Goal: Task Accomplishment & Management: Complete application form

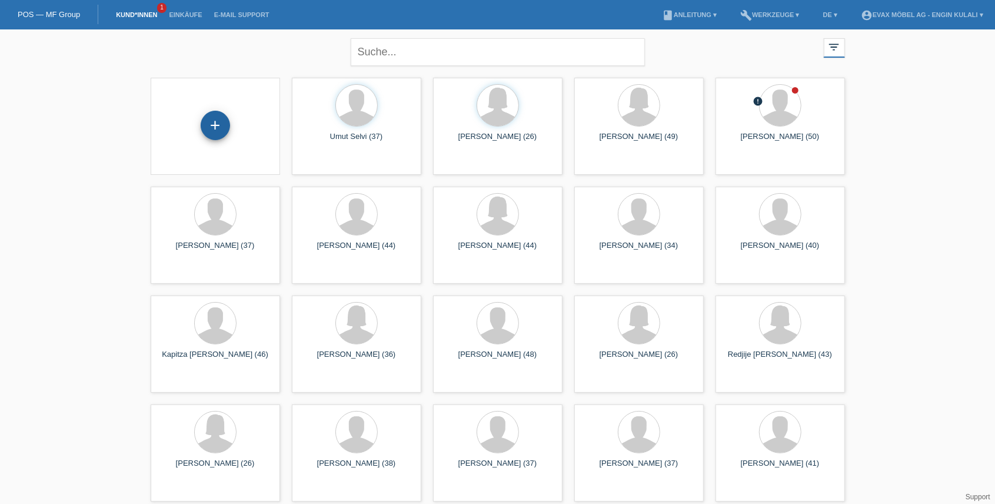
click at [224, 123] on div "+" at bounding box center [215, 125] width 29 height 29
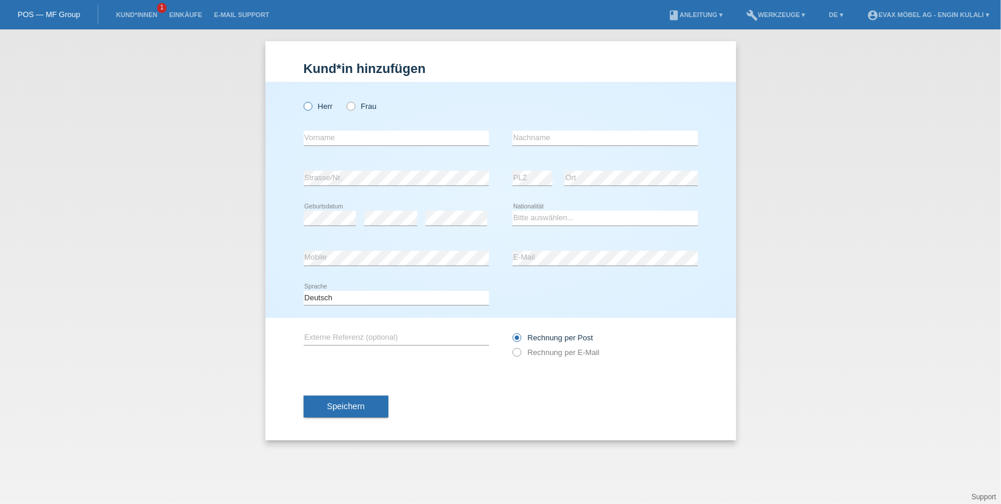
click at [301, 100] on icon at bounding box center [301, 100] width 0 height 0
click at [310, 105] on input "Herr" at bounding box center [308, 106] width 8 height 8
radio input "true"
click at [331, 141] on input "text" at bounding box center [396, 138] width 185 height 15
paste input "Patrick"
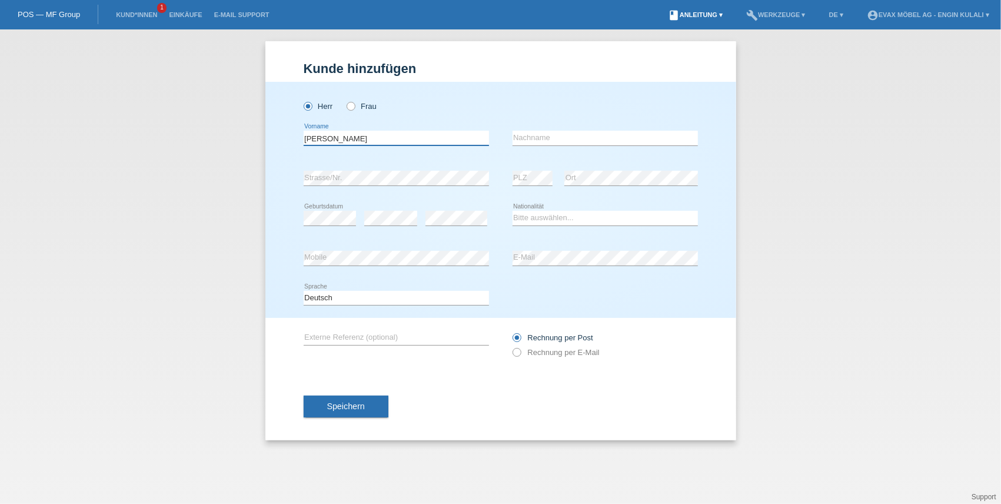
type input "Patrick"
click at [569, 131] on div "error Nachname" at bounding box center [605, 138] width 185 height 40
click at [567, 137] on input "text" at bounding box center [605, 138] width 185 height 15
paste input "Juon"
type input "Juon"
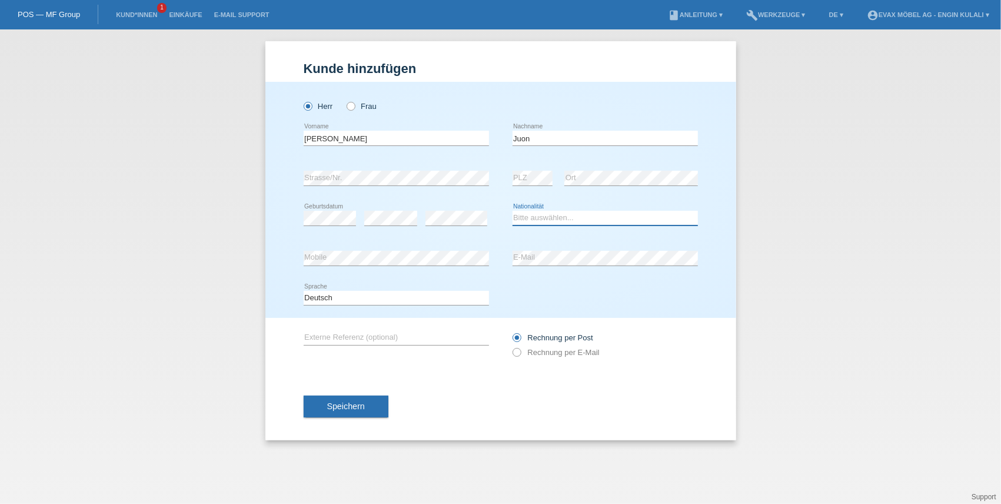
click at [545, 213] on select "Bitte auswählen... Schweiz Deutschland Liechtenstein Österreich ------------ Af…" at bounding box center [605, 218] width 185 height 14
select select "CH"
click at [513, 211] on select "Bitte auswählen... Schweiz Deutschland Liechtenstein Österreich ------------ Af…" at bounding box center [605, 218] width 185 height 14
click at [371, 406] on button "Speichern" at bounding box center [346, 406] width 85 height 22
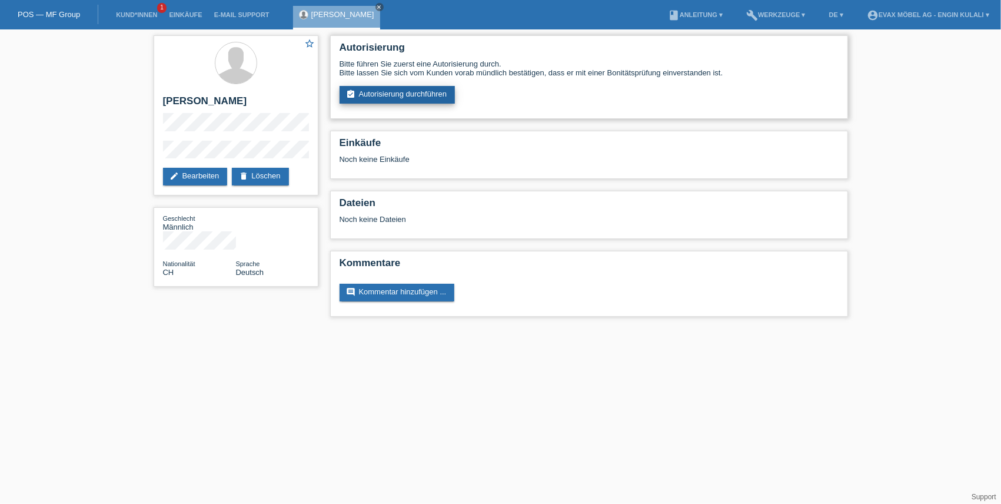
click at [395, 95] on link "assignment_turned_in Autorisierung durchführen" at bounding box center [398, 95] width 116 height 18
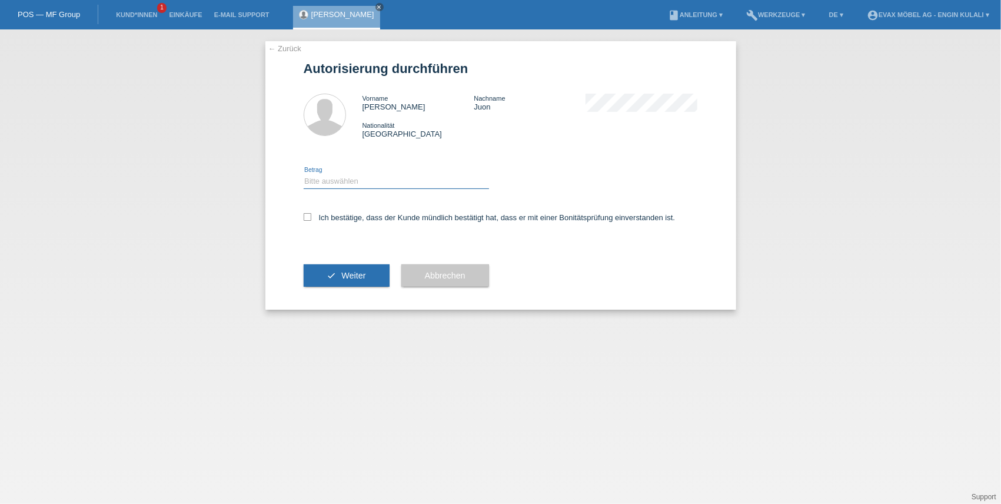
click at [327, 176] on select "Bitte auswählen CHF 1.00 - CHF 499.00 CHF 500.00 - CHF 1'999.00 CHF 2'000.00 - …" at bounding box center [396, 181] width 185 height 14
select select "3"
click at [304, 174] on select "Bitte auswählen CHF 1.00 - CHF 499.00 CHF 500.00 - CHF 1'999.00 CHF 2'000.00 - …" at bounding box center [396, 181] width 185 height 14
click at [308, 220] on icon at bounding box center [308, 217] width 8 height 8
click at [308, 220] on input "Ich bestätige, dass der Kunde mündlich bestätigt hat, dass er mit einer Bonität…" at bounding box center [308, 217] width 8 height 8
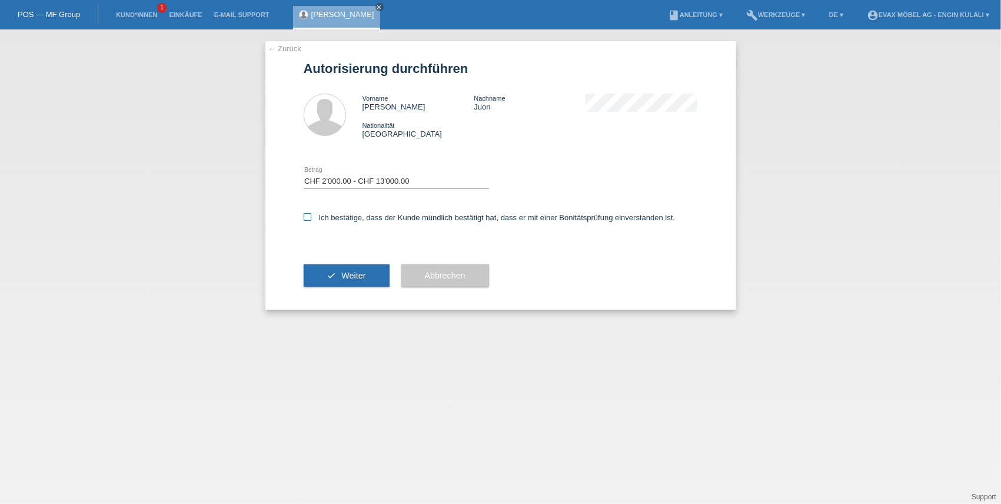
checkbox input "true"
click at [367, 282] on button "check Weiter" at bounding box center [347, 275] width 86 height 22
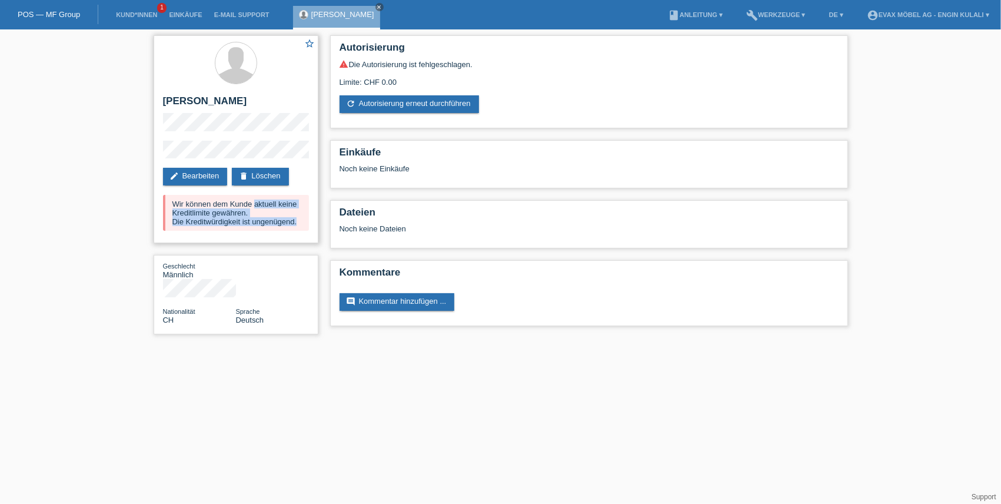
drag, startPoint x: 174, startPoint y: 204, endPoint x: 299, endPoint y: 231, distance: 127.7
click at [299, 231] on div "Wir können dem Kunde aktuell keine Kreditlimite gewähren. Die Kreditwürdigkeit …" at bounding box center [236, 213] width 146 height 36
click at [395, 346] on html "POS — MF Group Kund*innen 1 Einkäufe E-Mail Support [PERSON_NAME] close menu" at bounding box center [500, 173] width 1001 height 346
click at [72, 10] on link "POS — MF Group" at bounding box center [49, 14] width 62 height 9
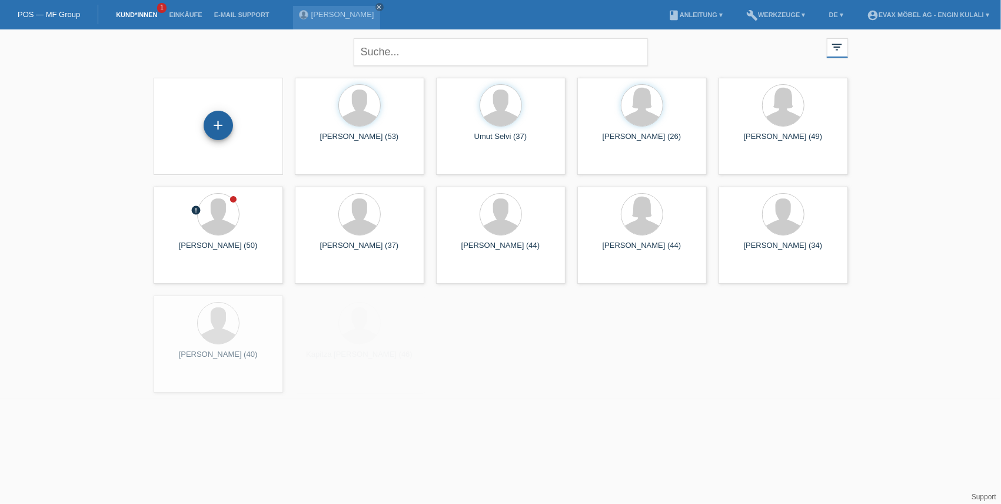
click at [230, 118] on div "+" at bounding box center [218, 125] width 29 height 29
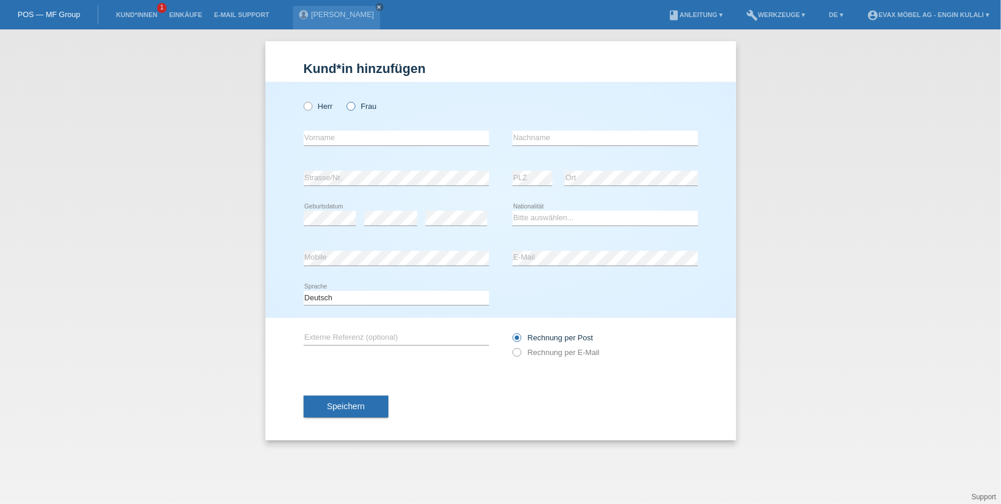
click at [345, 100] on icon at bounding box center [345, 100] width 0 height 0
click at [353, 109] on input "Frau" at bounding box center [351, 106] width 8 height 8
radio input "true"
click at [388, 147] on div "error Vorname" at bounding box center [396, 138] width 185 height 40
click at [388, 139] on input "text" at bounding box center [396, 138] width 185 height 15
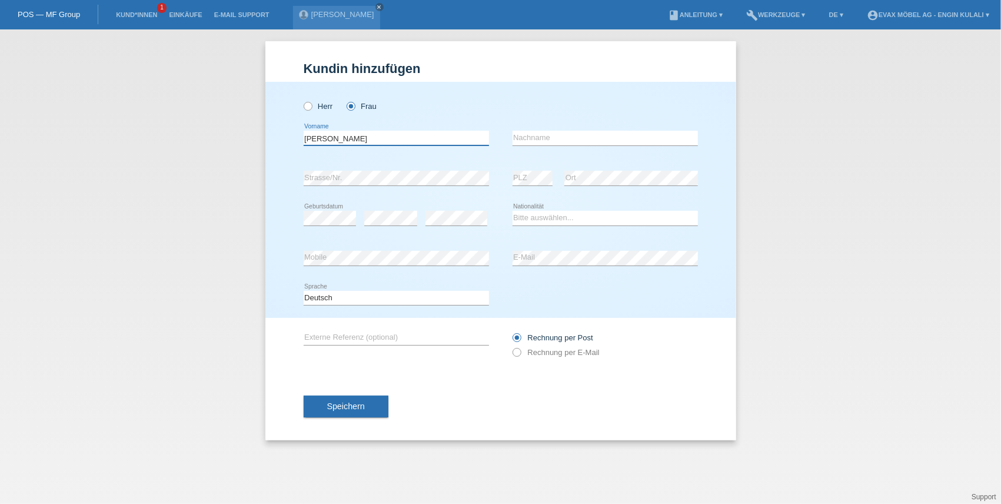
type input "[PERSON_NAME]"
click at [558, 136] on input "text" at bounding box center [605, 138] width 185 height 15
type input "Krieg"
click at [524, 212] on select "Bitte auswählen... Schweiz Deutschland Liechtenstein Österreich ------------ Af…" at bounding box center [605, 218] width 185 height 14
select select "DE"
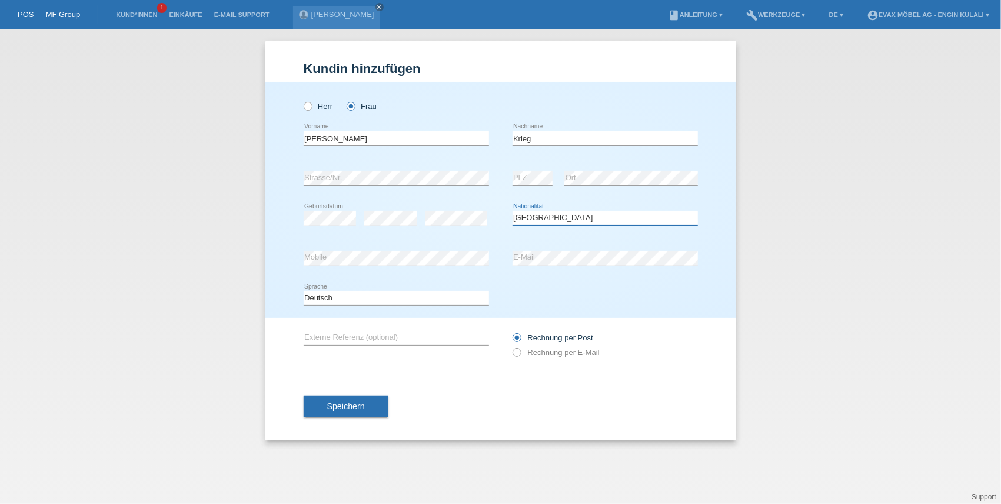
click at [513, 211] on select "Bitte auswählen... Schweiz Deutschland Liechtenstein Österreich ------------ Af…" at bounding box center [605, 218] width 185 height 14
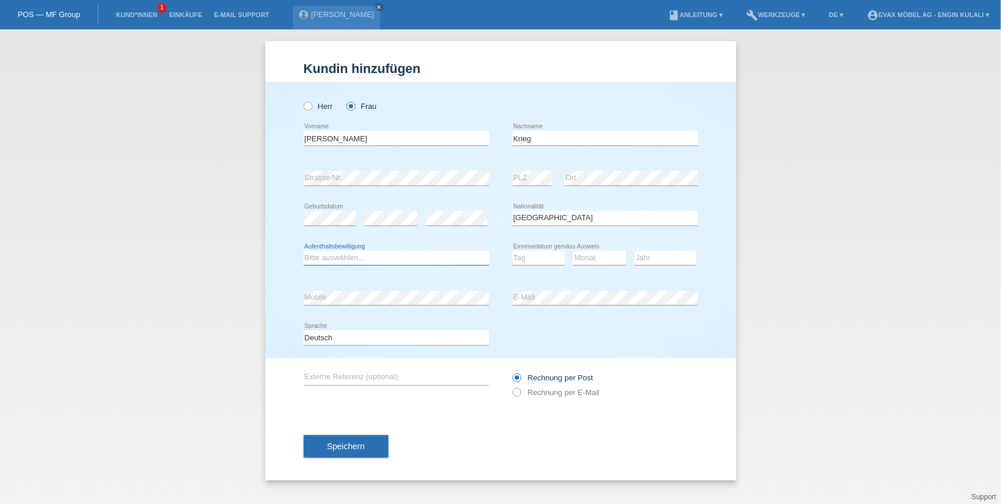
click at [400, 262] on select "Bitte auswählen... C B B - Flüchtlingsstatus Andere" at bounding box center [396, 258] width 185 height 14
select select "B"
click at [304, 251] on select "Bitte auswählen... C B B - Flüchtlingsstatus Andere" at bounding box center [396, 258] width 185 height 14
click at [544, 260] on select "Tag 01 02 03 04 05 06 07 08 09 10 11" at bounding box center [539, 258] width 53 height 14
select select "01"
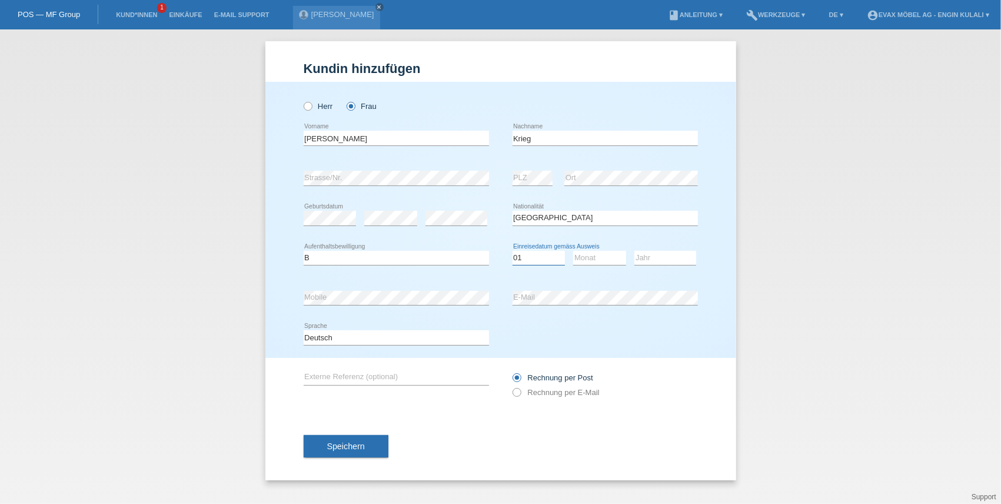
click at [513, 251] on select "Tag 01 02 03 04 05 06 07 08 09 10 11" at bounding box center [539, 258] width 53 height 14
click at [447, 227] on div "error" at bounding box center [456, 218] width 62 height 40
click at [447, 225] on icon at bounding box center [456, 225] width 62 height 1
click at [591, 425] on div "Speichern" at bounding box center [501, 446] width 394 height 68
click at [591, 262] on select "Monat 01 02 03 04 05 06 07 08 09 10 11" at bounding box center [599, 258] width 53 height 14
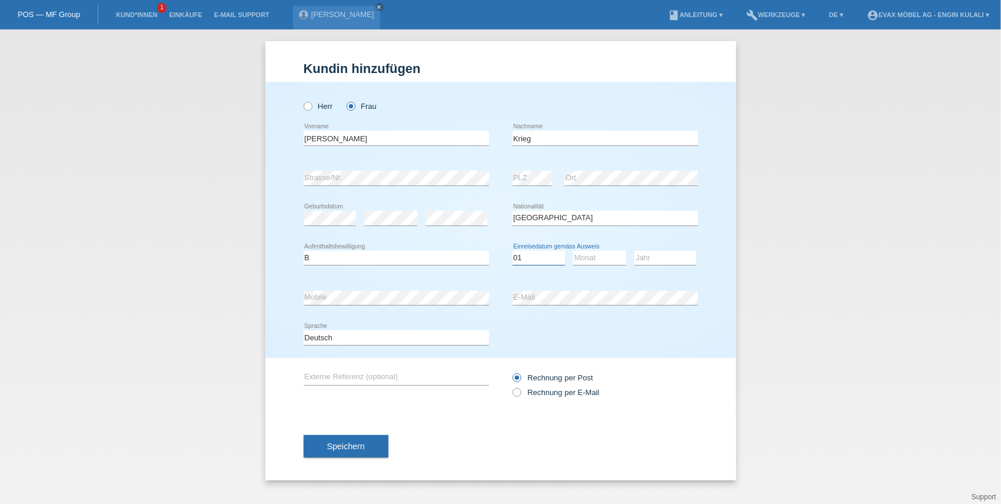
click at [550, 255] on select "Tag 01 02 03 04 05 06 07 08 09 10 11" at bounding box center [539, 258] width 53 height 14
click at [614, 265] on icon at bounding box center [599, 265] width 53 height 1
click at [606, 259] on select "Monat 01 02 03 04 05 06 07 08 09 10 11" at bounding box center [599, 258] width 53 height 14
select select "05"
click at [573, 251] on select "Monat 01 02 03 04 05 06 07 08 09 10 11" at bounding box center [599, 258] width 53 height 14
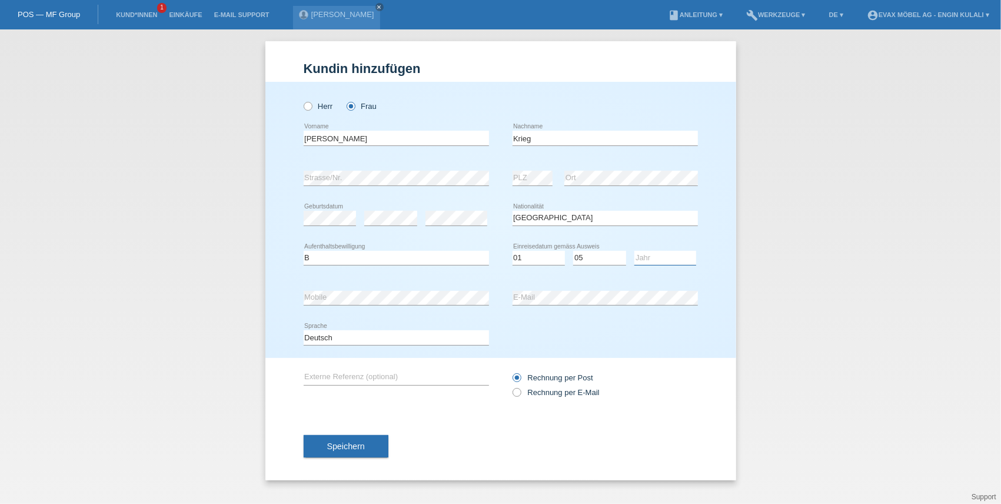
click at [649, 260] on select "Jahr 2025 2024 2023 2022 2021 2020 2019 2018 2017 2016 2015 2014 2013 2012 2011…" at bounding box center [665, 258] width 62 height 14
select select "2022"
click at [634, 251] on select "Jahr 2025 2024 2023 2022 2021 2020 2019 2018 2017 2016 2015 2014 2013 2012 2011…" at bounding box center [665, 258] width 62 height 14
click at [369, 444] on button "Speichern" at bounding box center [346, 446] width 85 height 22
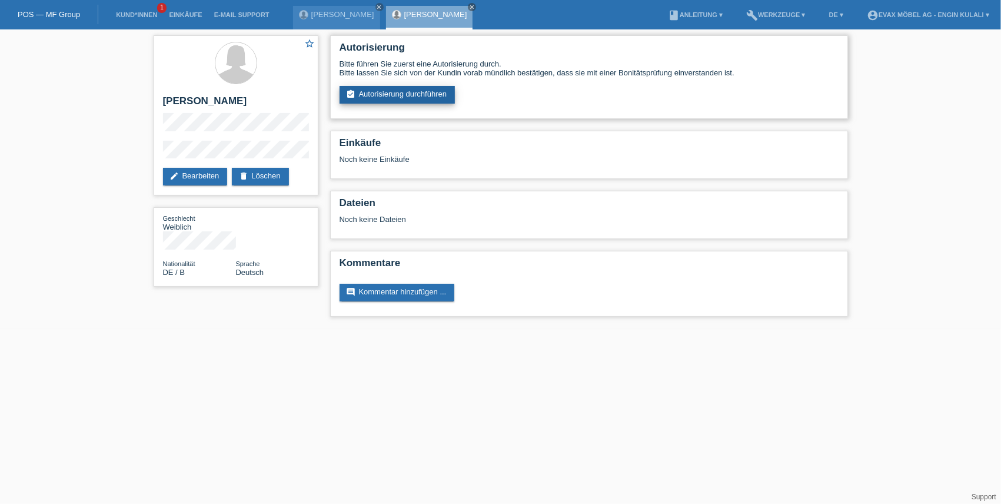
click at [377, 88] on link "assignment_turned_in Autorisierung durchführen" at bounding box center [398, 95] width 116 height 18
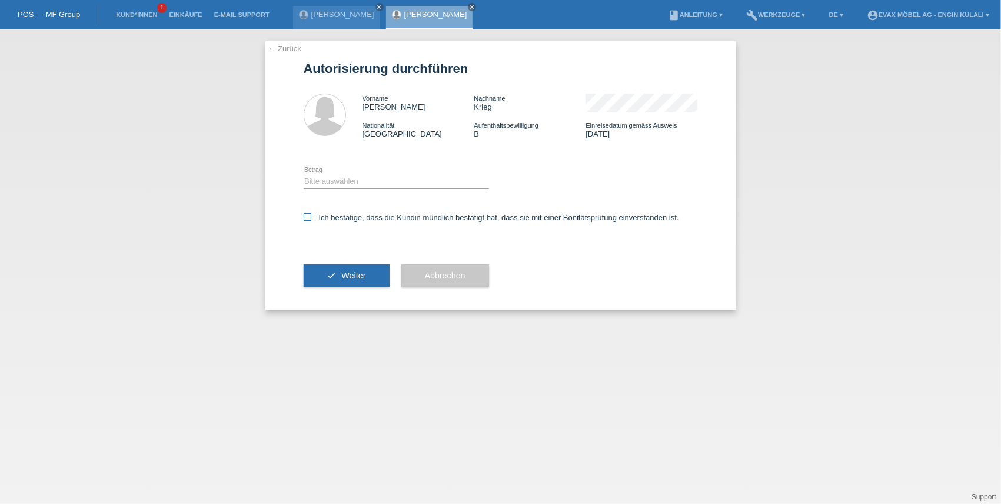
click at [308, 216] on icon at bounding box center [308, 217] width 8 height 8
click at [308, 216] on input "Ich bestätige, dass die Kundin mündlich bestätigt hat, dass sie mit einer Bonit…" at bounding box center [308, 217] width 8 height 8
checkbox input "true"
click at [325, 181] on select "Bitte auswählen CHF 1.00 - CHF 499.00 CHF 500.00 - CHF 1'999.00 CHF 2'000.00 - …" at bounding box center [396, 181] width 185 height 14
select select "3"
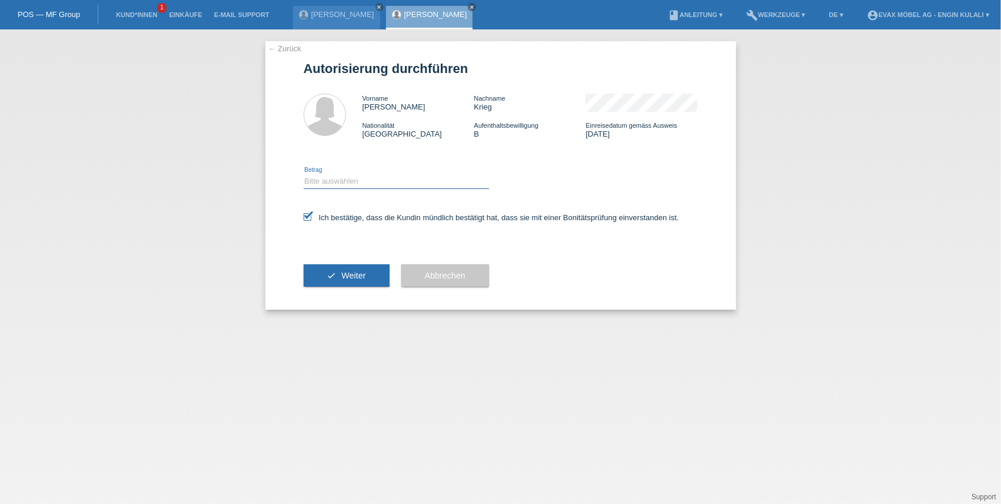
click at [304, 174] on select "Bitte auswählen CHF 1.00 - CHF 499.00 CHF 500.00 - CHF 1'999.00 CHF 2'000.00 - …" at bounding box center [396, 181] width 185 height 14
click at [358, 282] on button "check Weiter" at bounding box center [347, 275] width 86 height 22
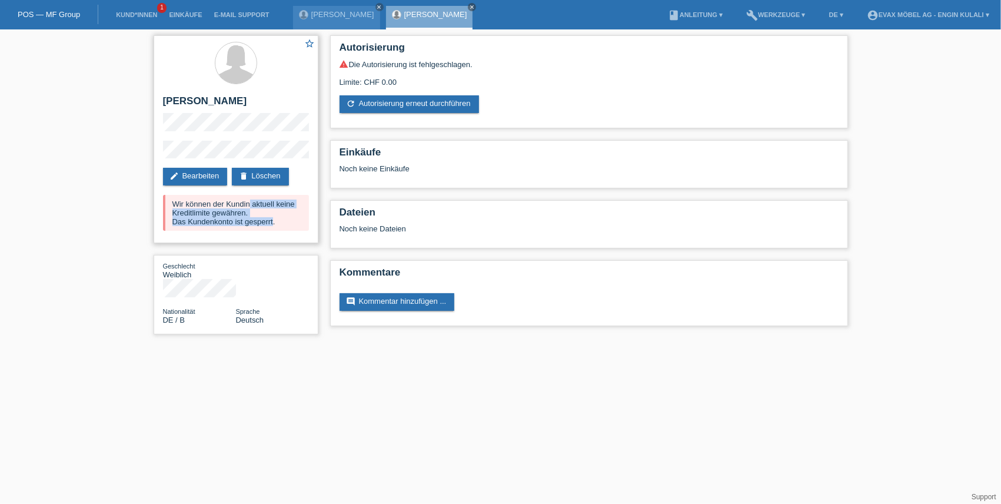
drag, startPoint x: 272, startPoint y: 220, endPoint x: 165, endPoint y: 200, distance: 109.0
click at [165, 200] on div "Wir können der Kundin aktuell keine Kreditlimite gewähren. Das Kundenkonto ist …" at bounding box center [236, 213] width 146 height 36
click at [252, 346] on html "POS — MF Group Kund*innen 1 Einkäufe E-Mail Support Patrick Juon close close" at bounding box center [500, 173] width 1001 height 346
drag, startPoint x: 185, startPoint y: 304, endPoint x: 179, endPoint y: 304, distance: 5.9
click at [179, 307] on div "Nationalität DE / B" at bounding box center [199, 316] width 73 height 18
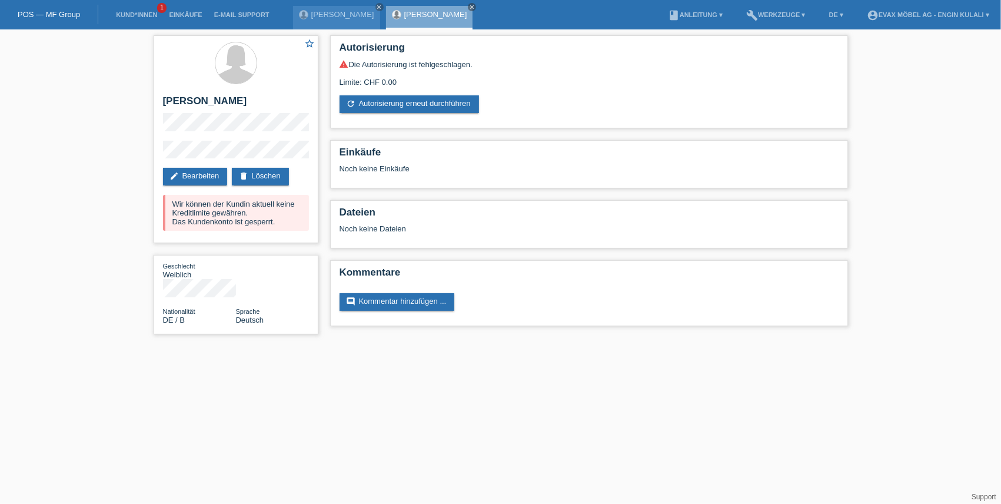
click at [287, 346] on html "POS — MF Group Kund*innen 1 Einkäufe E-Mail Support Patrick Juon close close" at bounding box center [500, 173] width 1001 height 346
drag, startPoint x: 186, startPoint y: 306, endPoint x: 179, endPoint y: 307, distance: 7.2
click at [179, 307] on div "Geschlecht Weiblich Nationalität DE / B Sprache Deutsch" at bounding box center [236, 294] width 165 height 79
click at [225, 346] on html "POS — MF Group Kund*innen 1 Einkäufe E-Mail Support Patrick Juon close close" at bounding box center [500, 173] width 1001 height 346
click at [119, 15] on link "Kund*innen" at bounding box center [136, 14] width 53 height 7
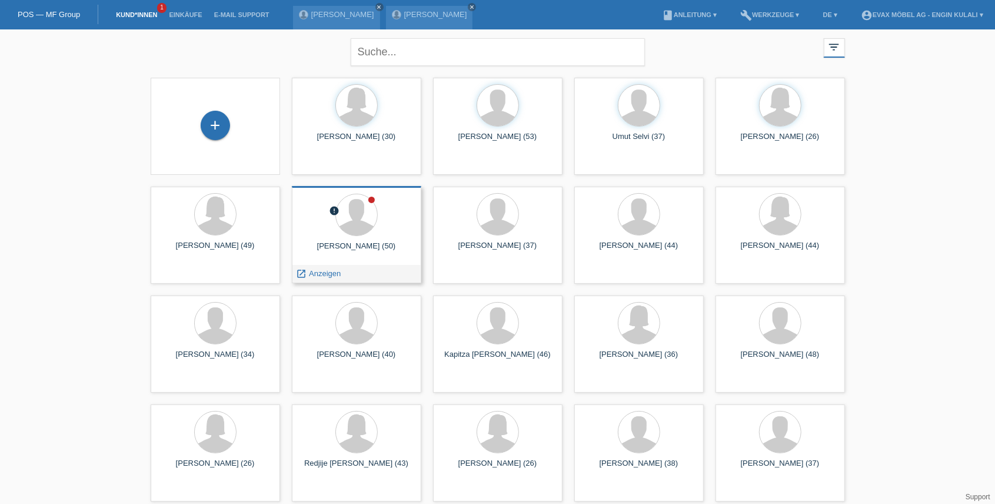
click at [385, 243] on div "[PERSON_NAME] (50)" at bounding box center [356, 250] width 111 height 19
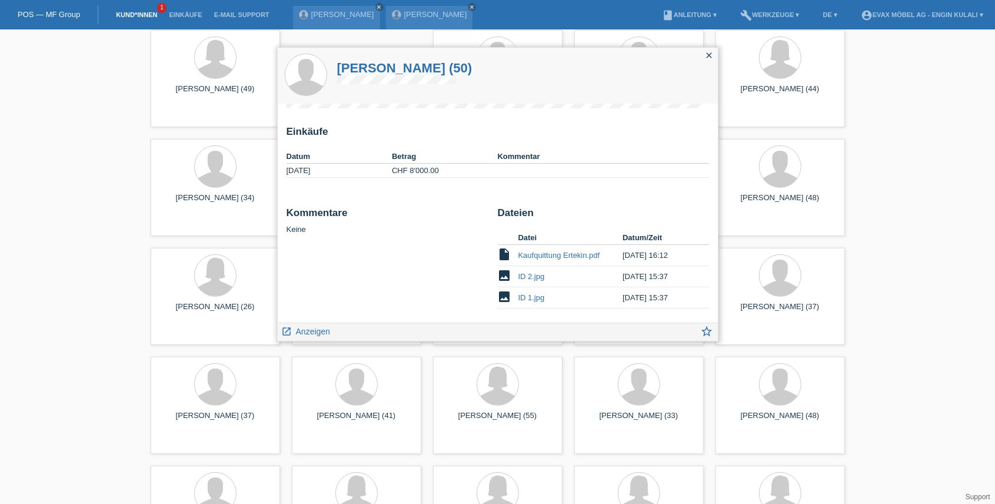
scroll to position [72, 0]
click at [561, 250] on link "Kaufquittung Ertekin.pdf" at bounding box center [559, 252] width 82 height 9
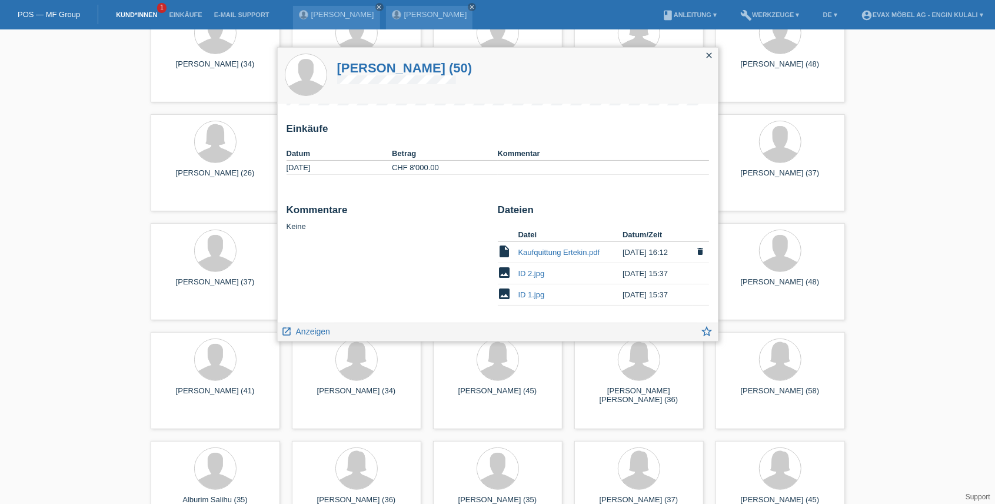
scroll to position [418, 0]
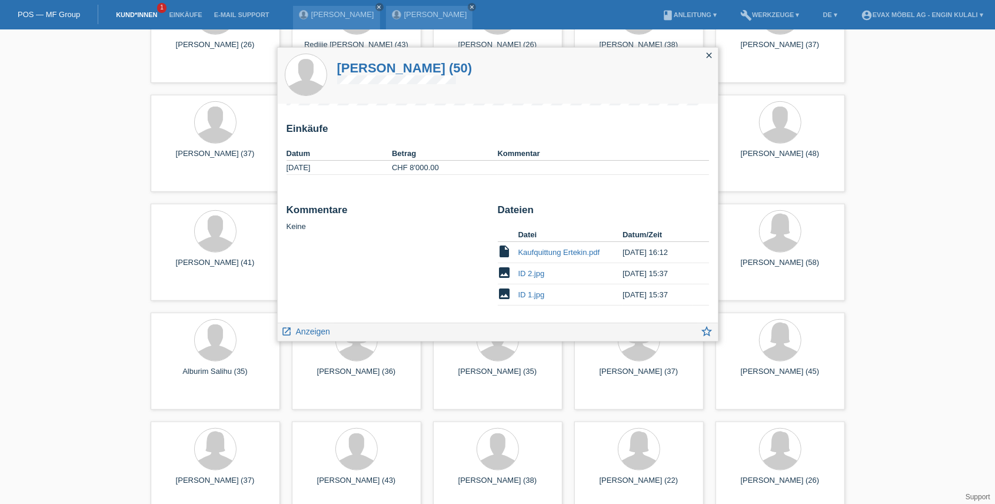
click at [710, 55] on icon "close" at bounding box center [709, 55] width 9 height 9
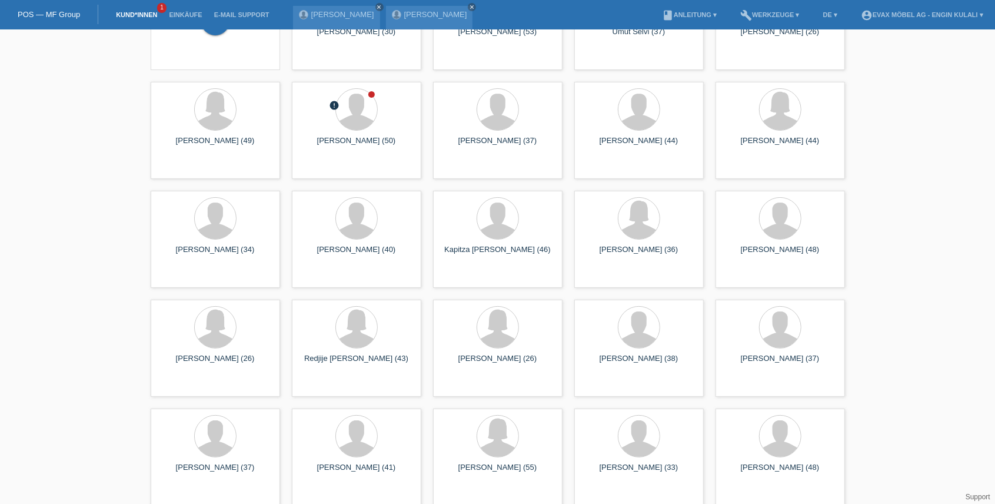
scroll to position [0, 0]
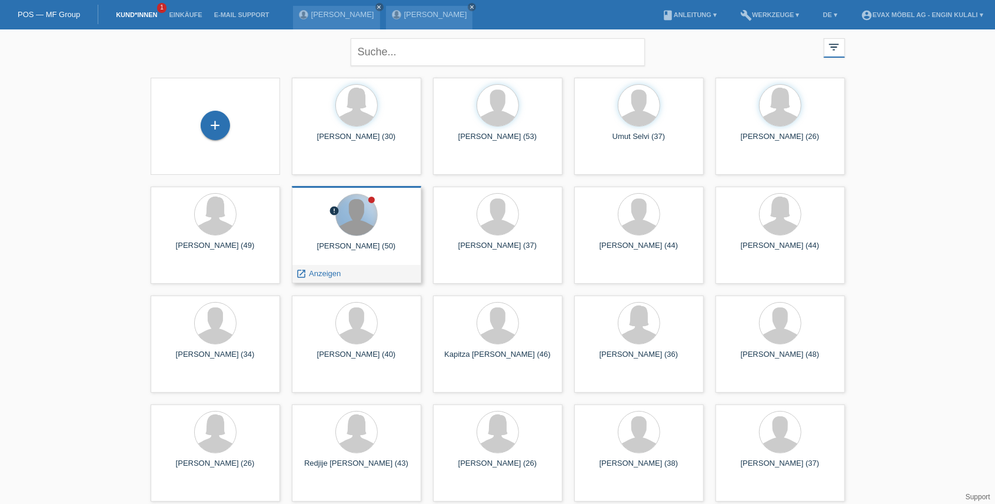
click at [340, 215] on div at bounding box center [356, 214] width 41 height 41
click at [318, 270] on span "Anzeigen" at bounding box center [325, 273] width 32 height 9
